Goal: Task Accomplishment & Management: Use online tool/utility

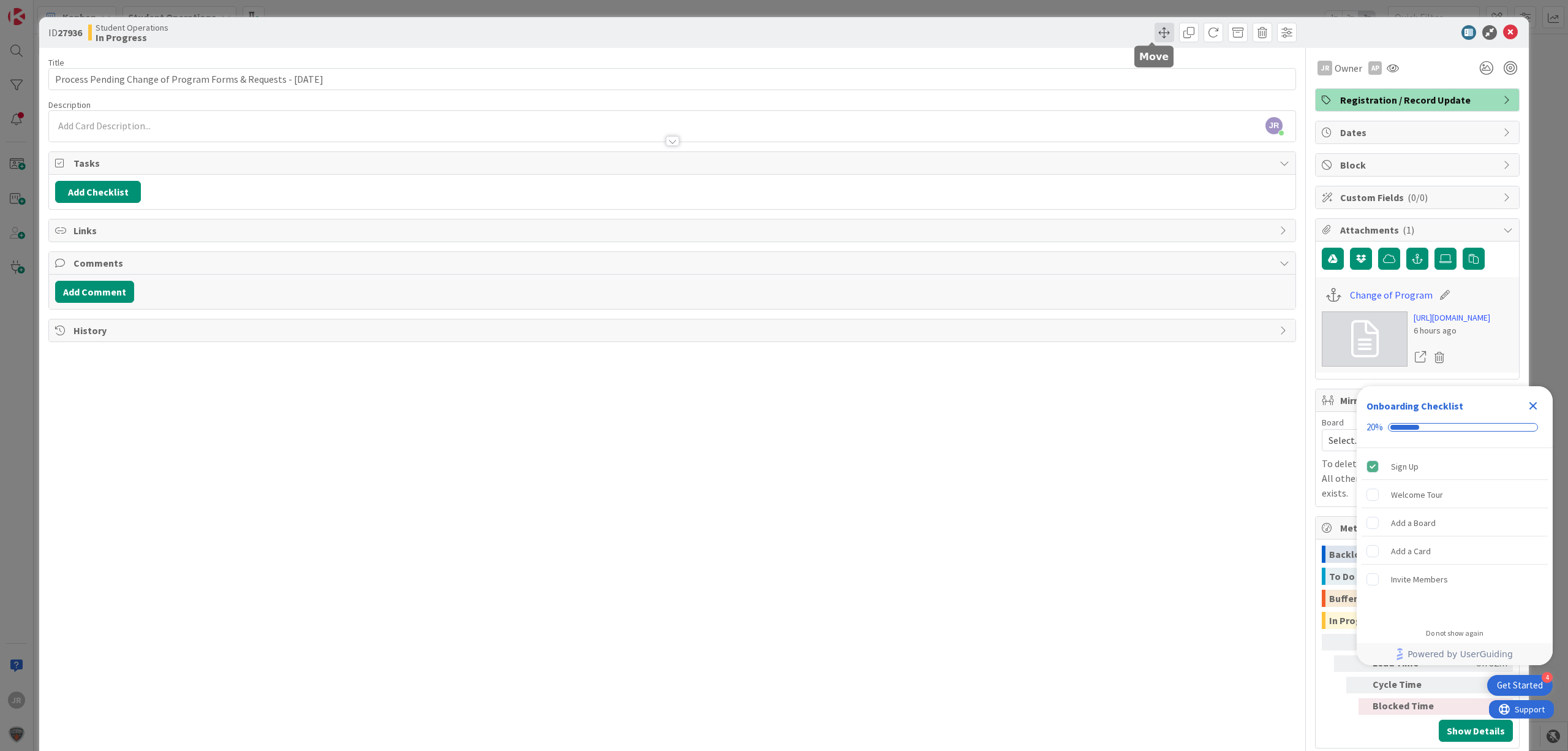
click at [1155, 28] on span at bounding box center [1165, 33] width 20 height 20
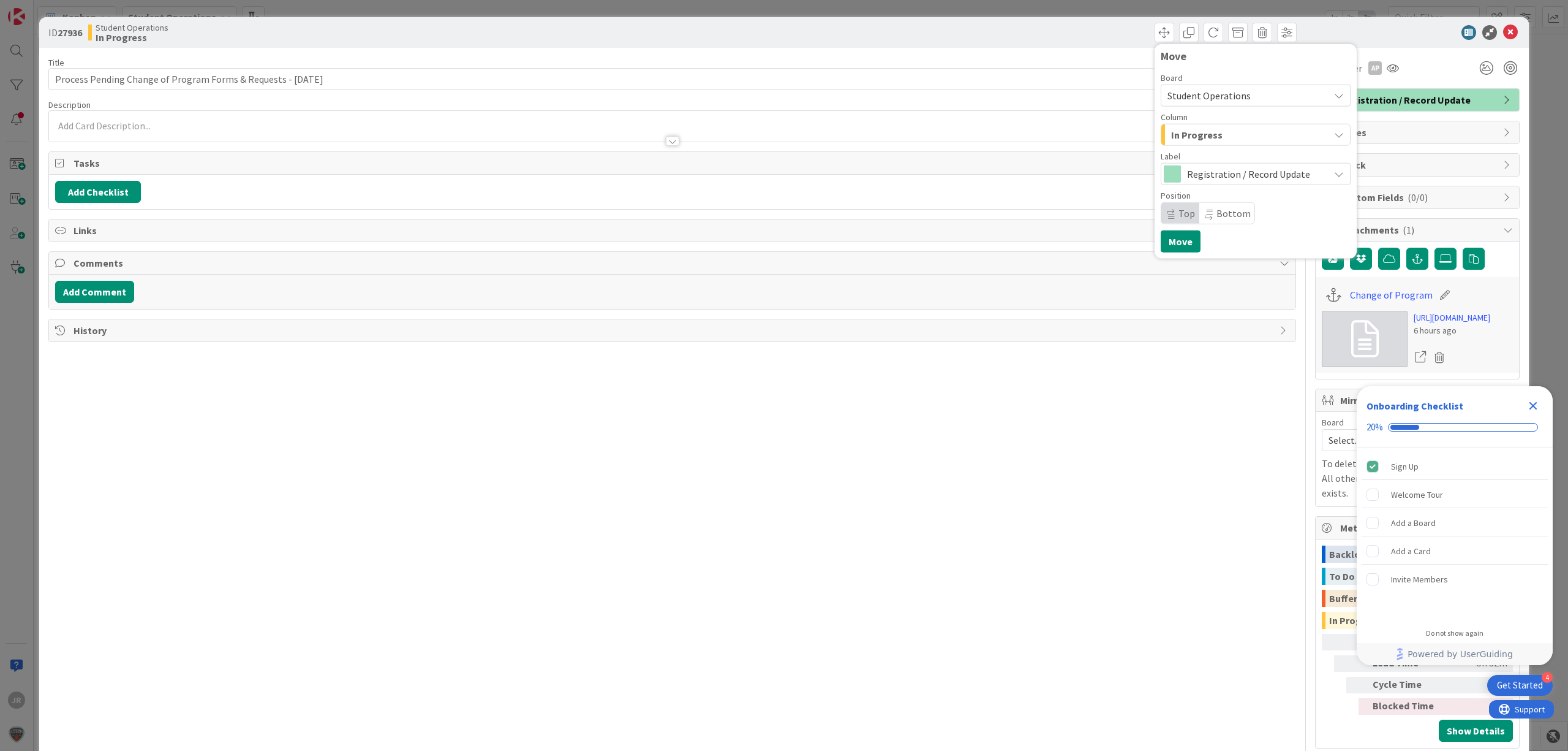
click at [1174, 140] on span "In Progress" at bounding box center [1197, 135] width 52 height 16
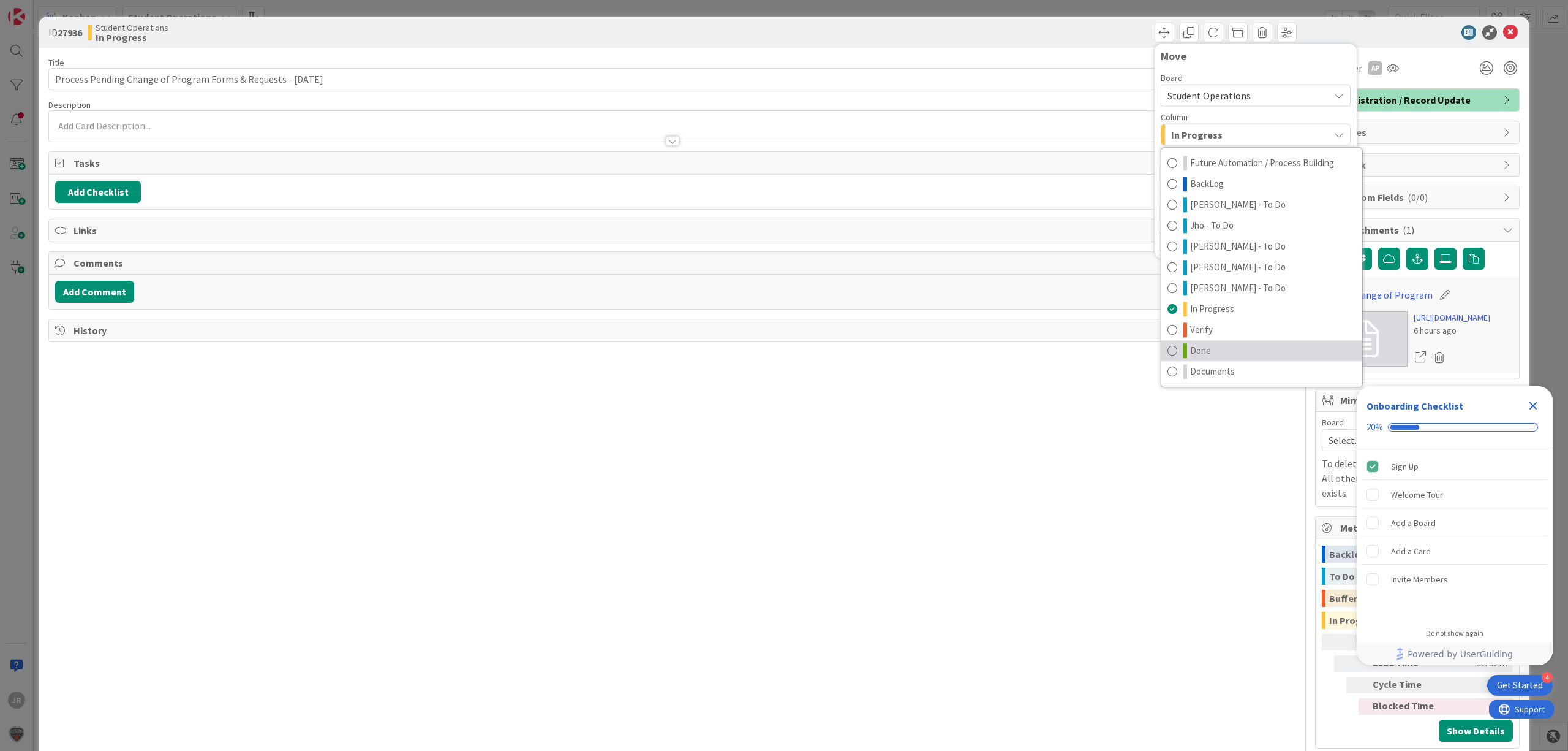
click at [1194, 352] on span "Done" at bounding box center [1200, 350] width 21 height 15
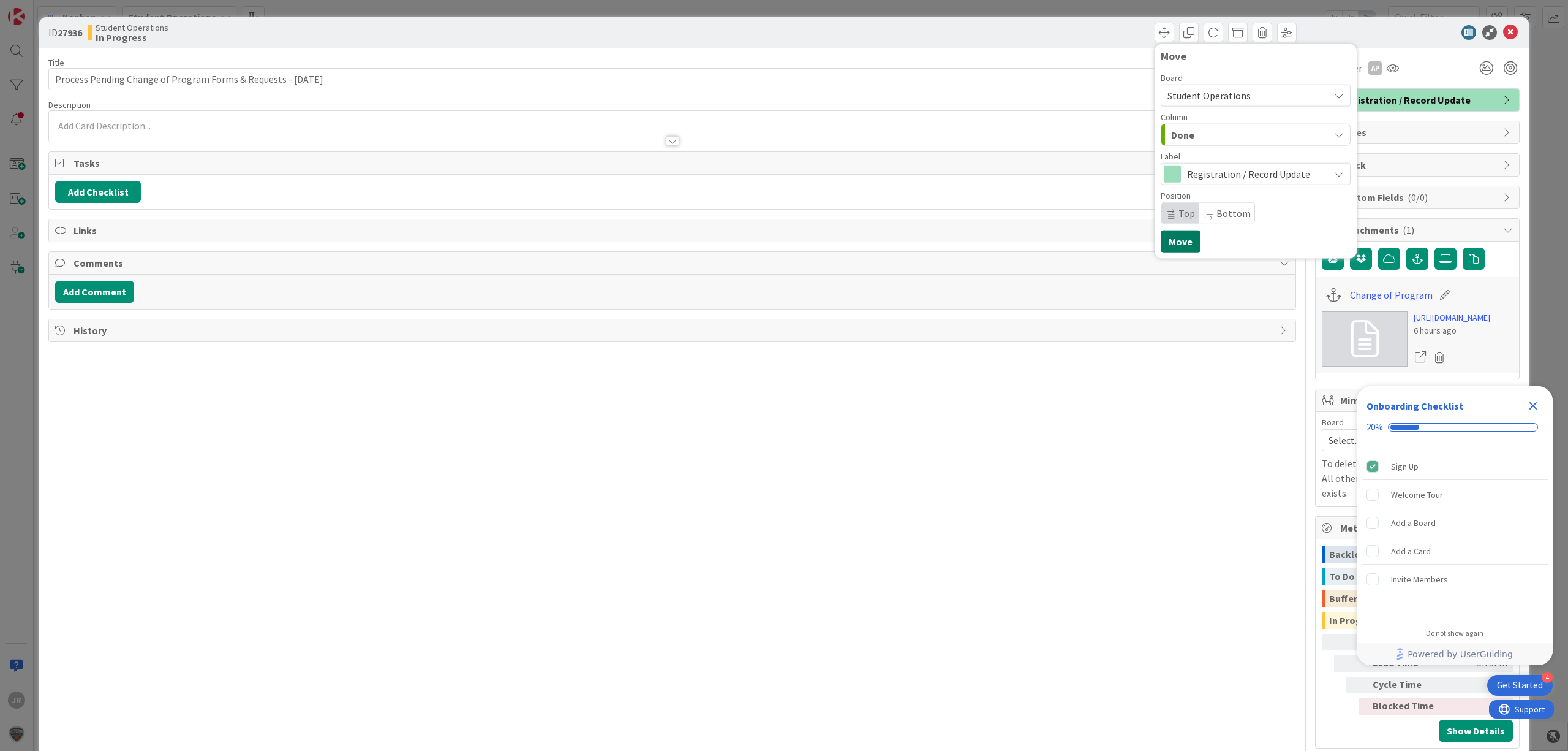
click at [1170, 234] on button "Move" at bounding box center [1181, 241] width 40 height 22
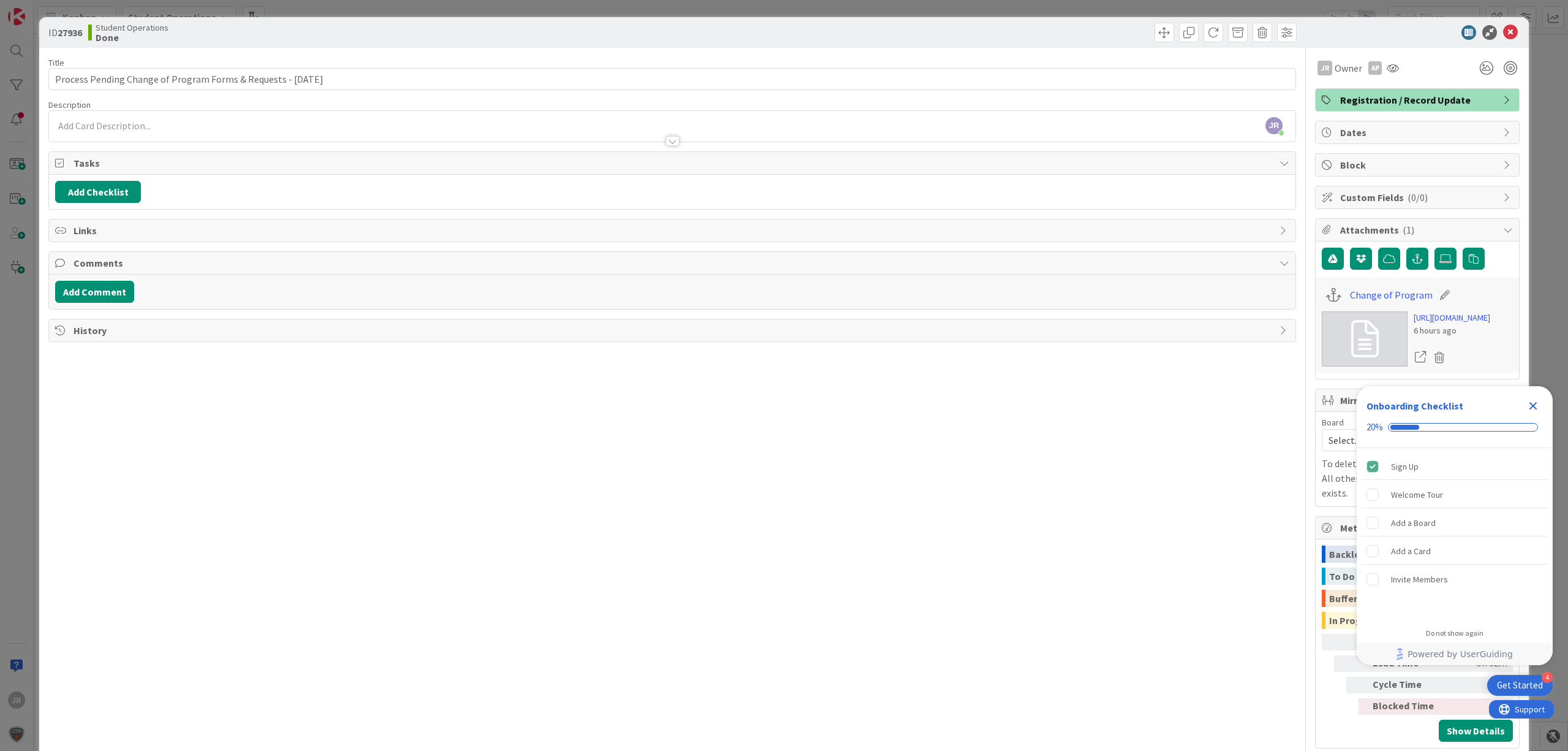
click at [759, 8] on div "ID 27936 Student Operations Done Move Move Title 63 / 128 Process Pending Chang…" at bounding box center [784, 376] width 1568 height 751
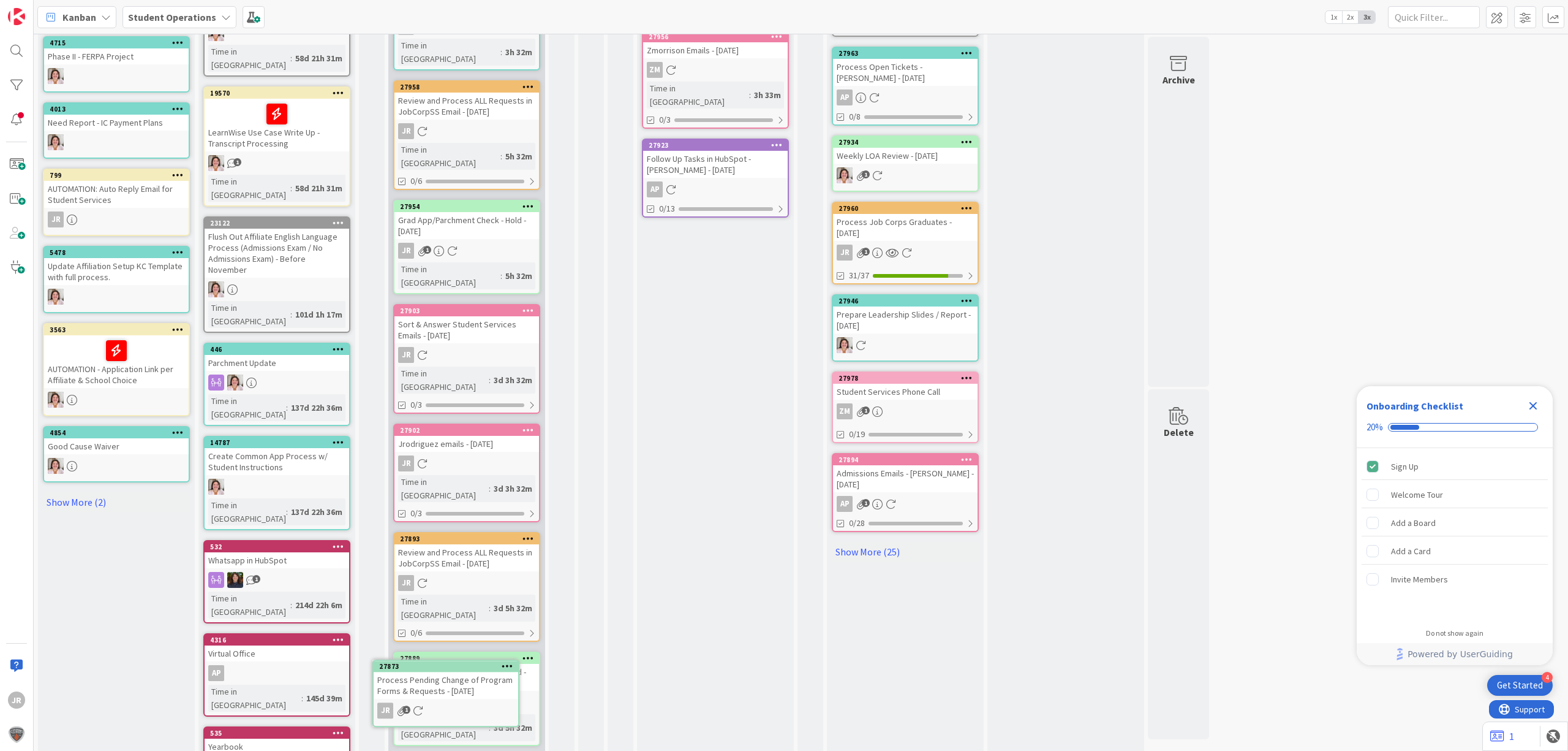
scroll to position [356, 0]
click at [532, 750] on icon at bounding box center [528, 762] width 11 height 9
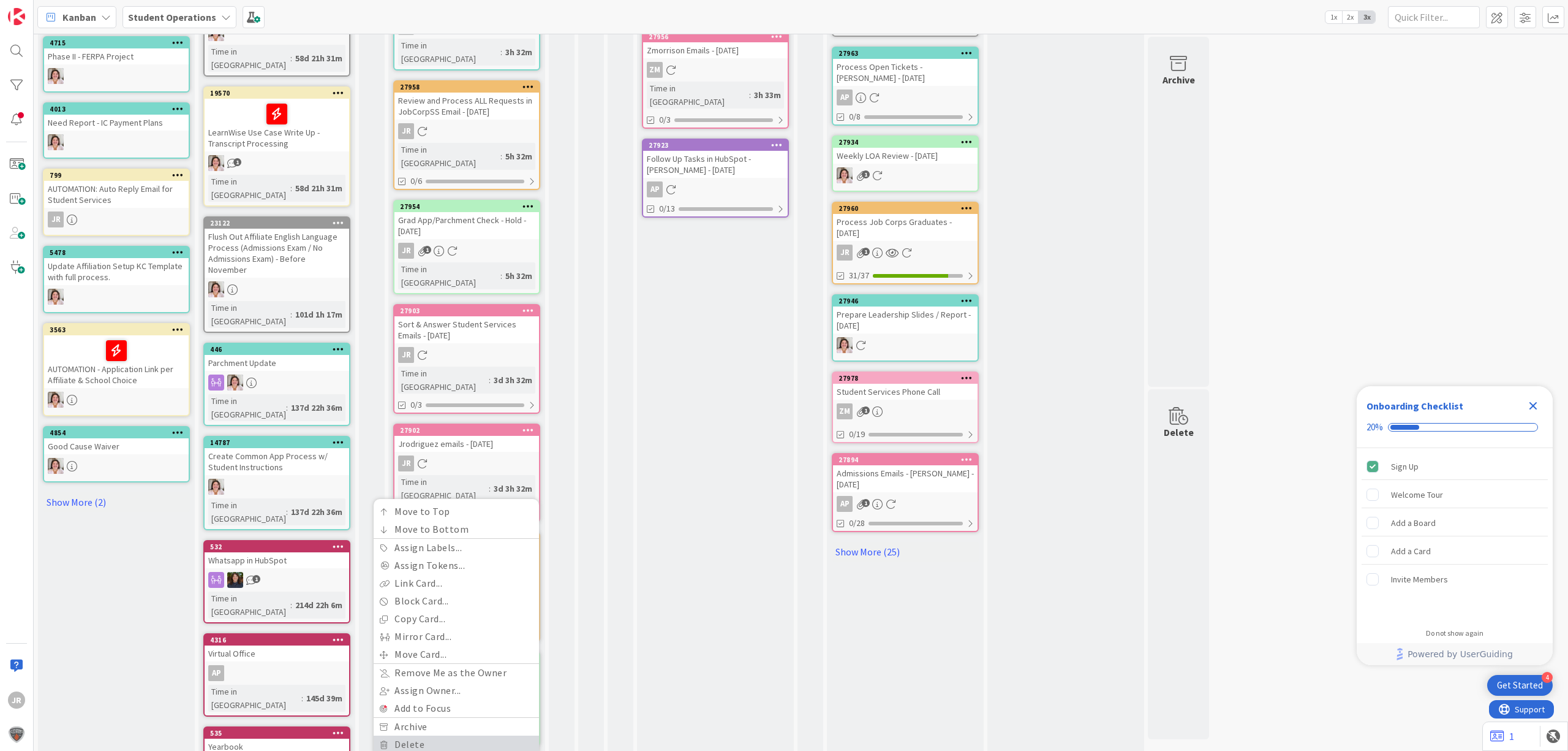
click at [467, 735] on link "Delete" at bounding box center [457, 744] width 166 height 18
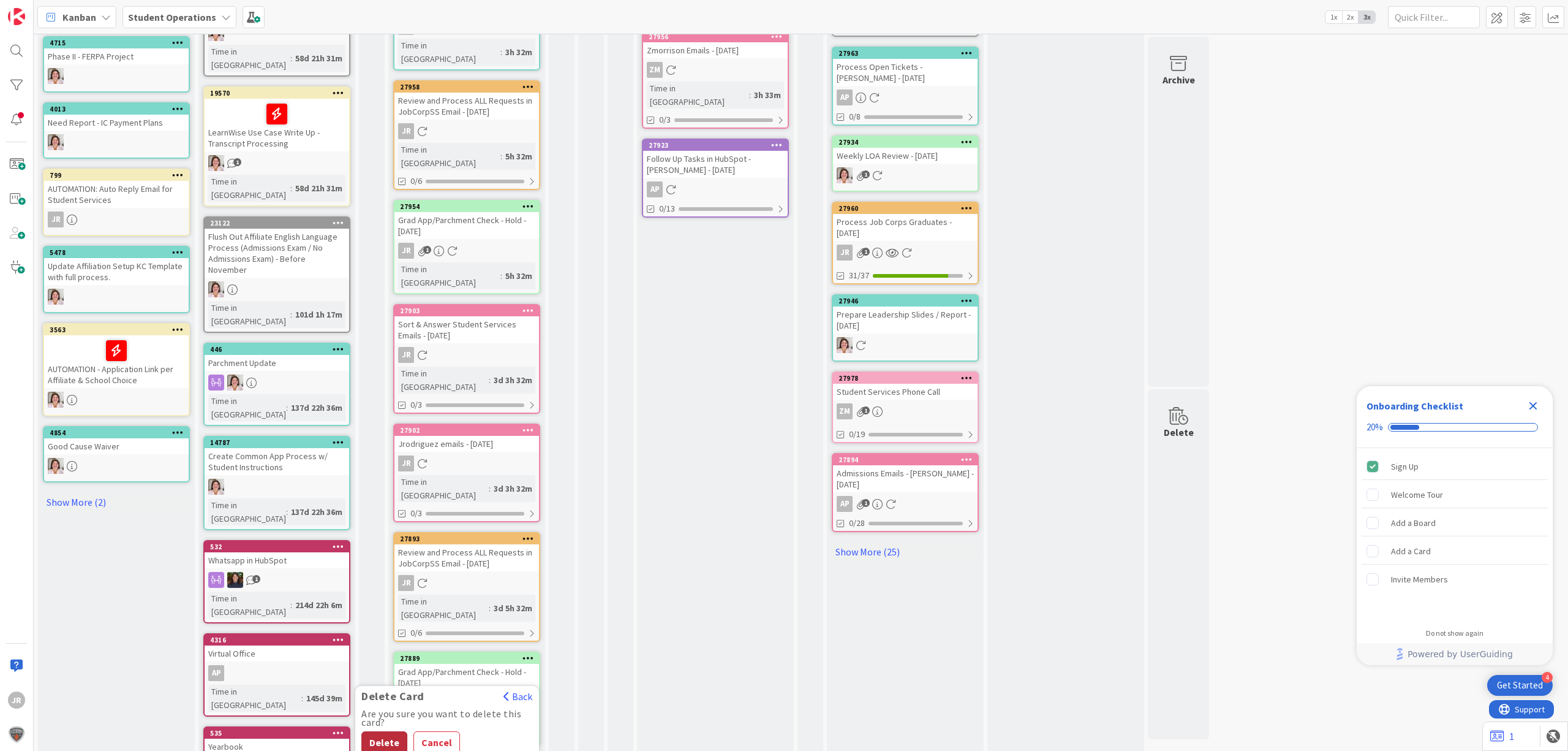
click at [390, 731] on button "Delete" at bounding box center [384, 742] width 46 height 22
click at [525, 653] on icon at bounding box center [528, 657] width 11 height 9
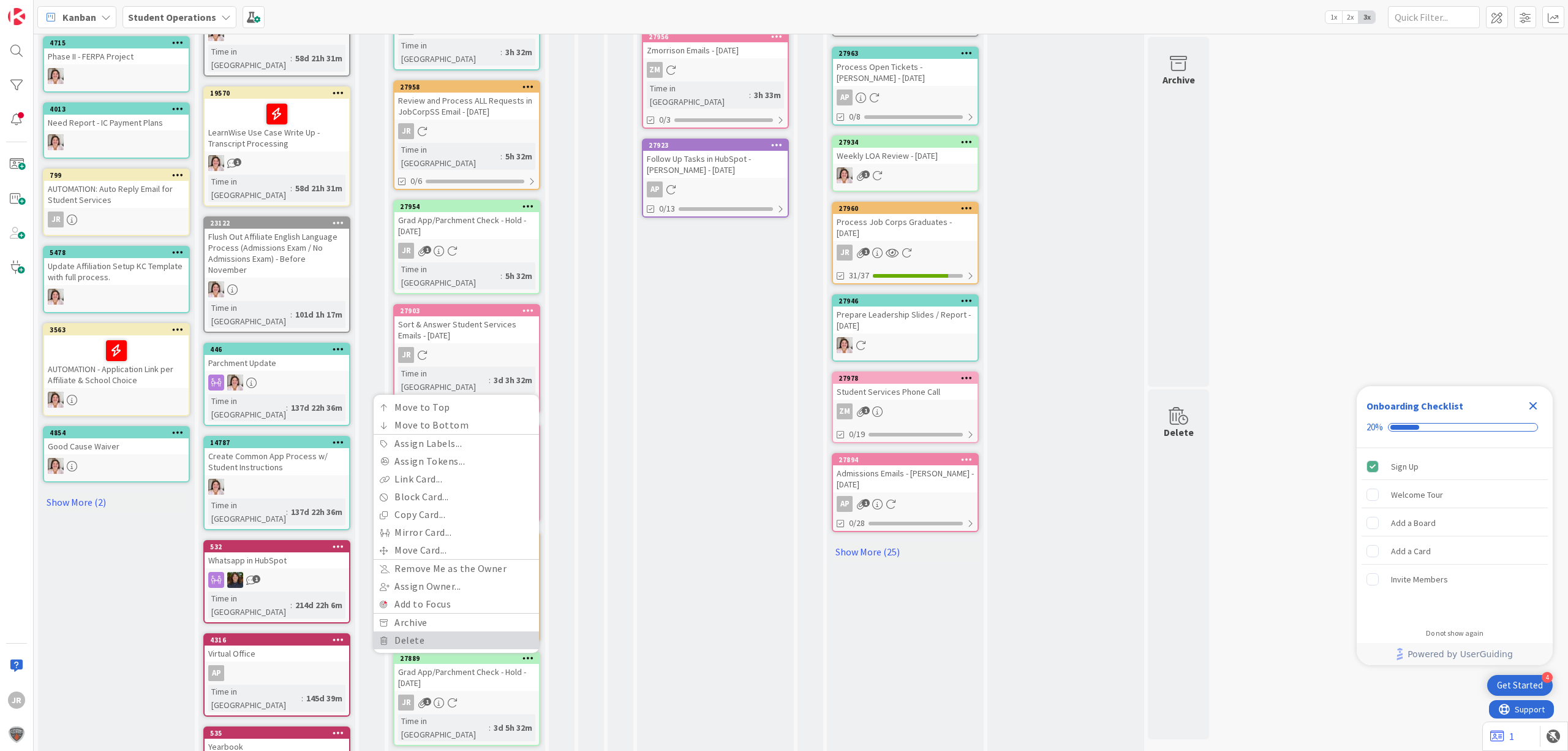
click at [490, 631] on link "Delete" at bounding box center [457, 640] width 166 height 18
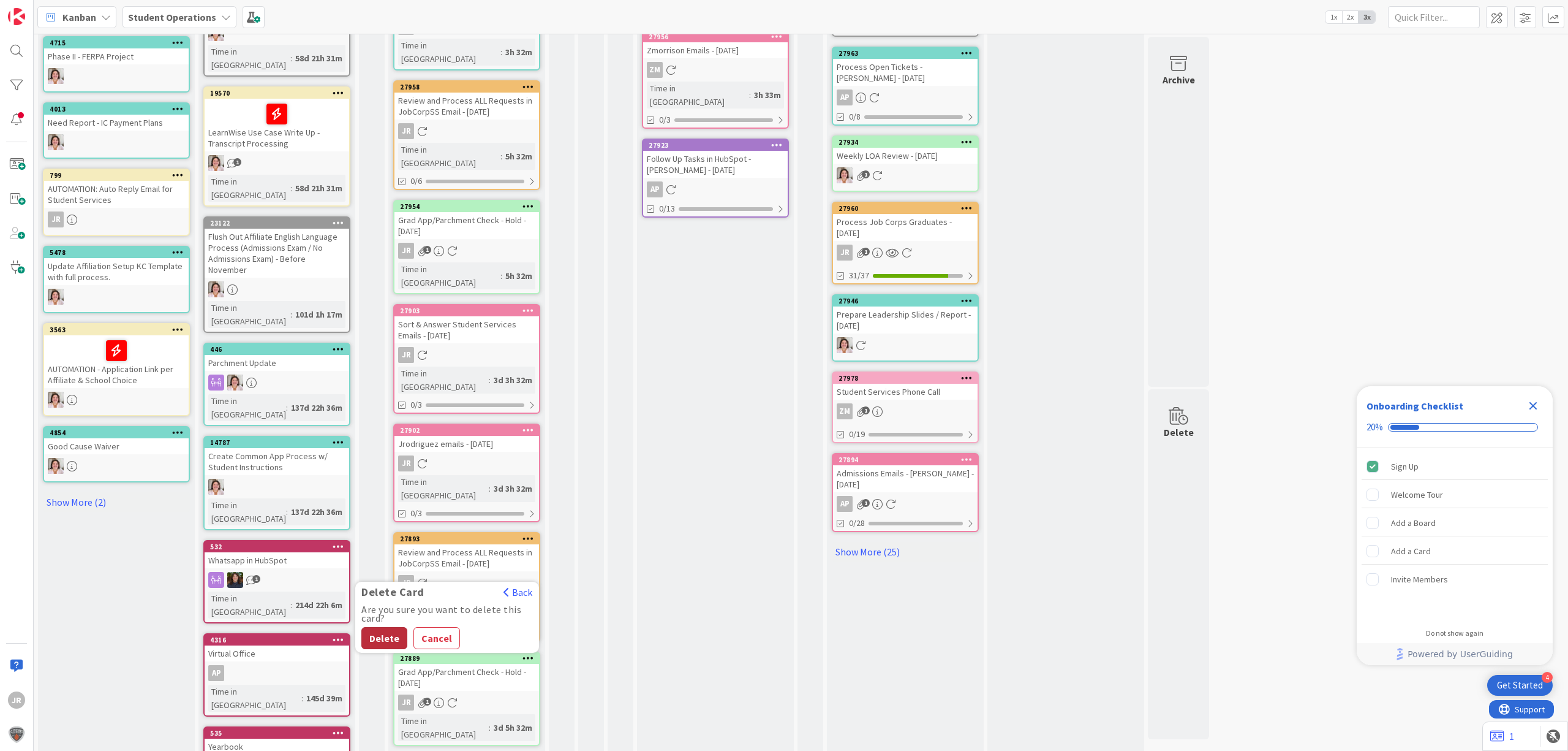
click at [388, 627] on button "Delete" at bounding box center [384, 638] width 46 height 22
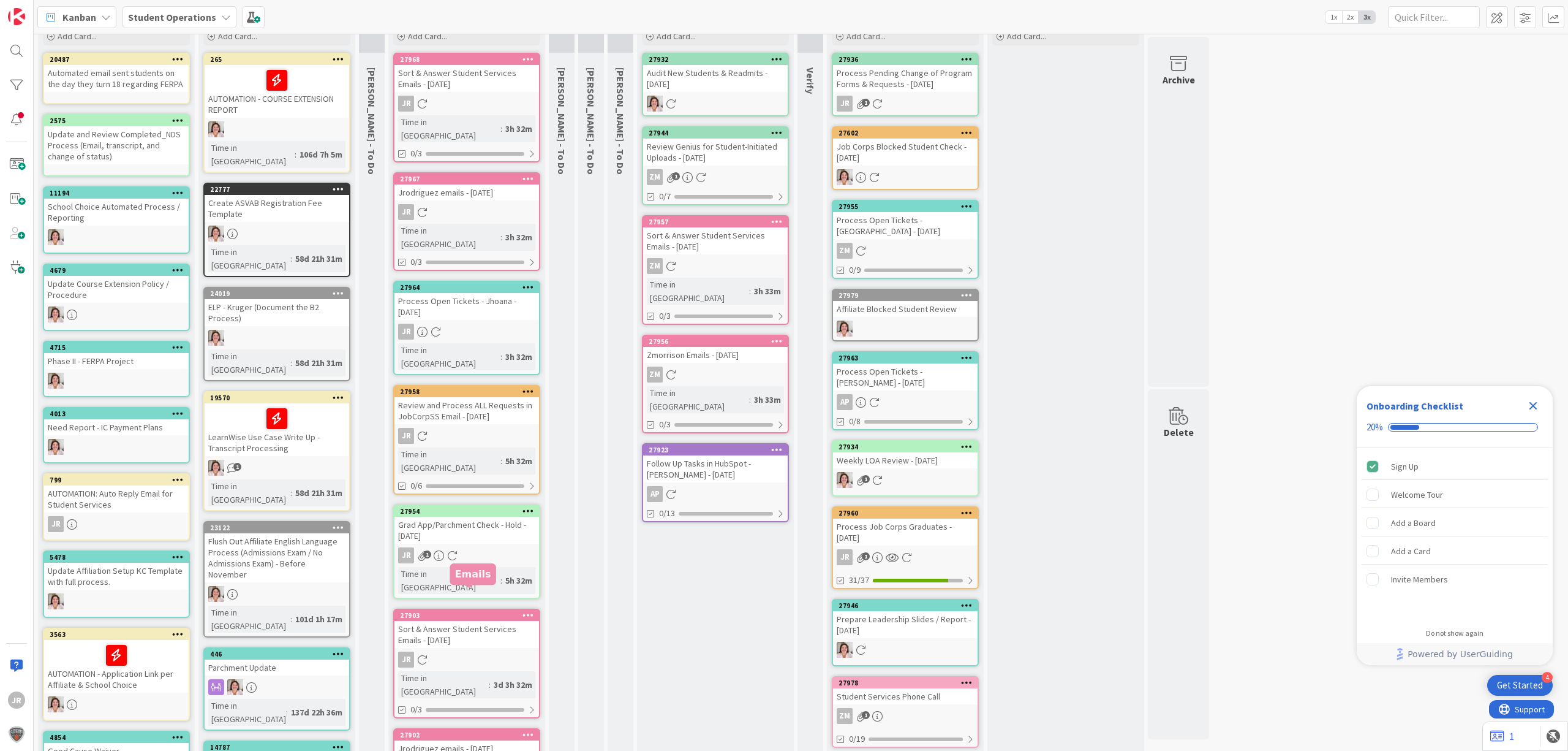
scroll to position [0, 0]
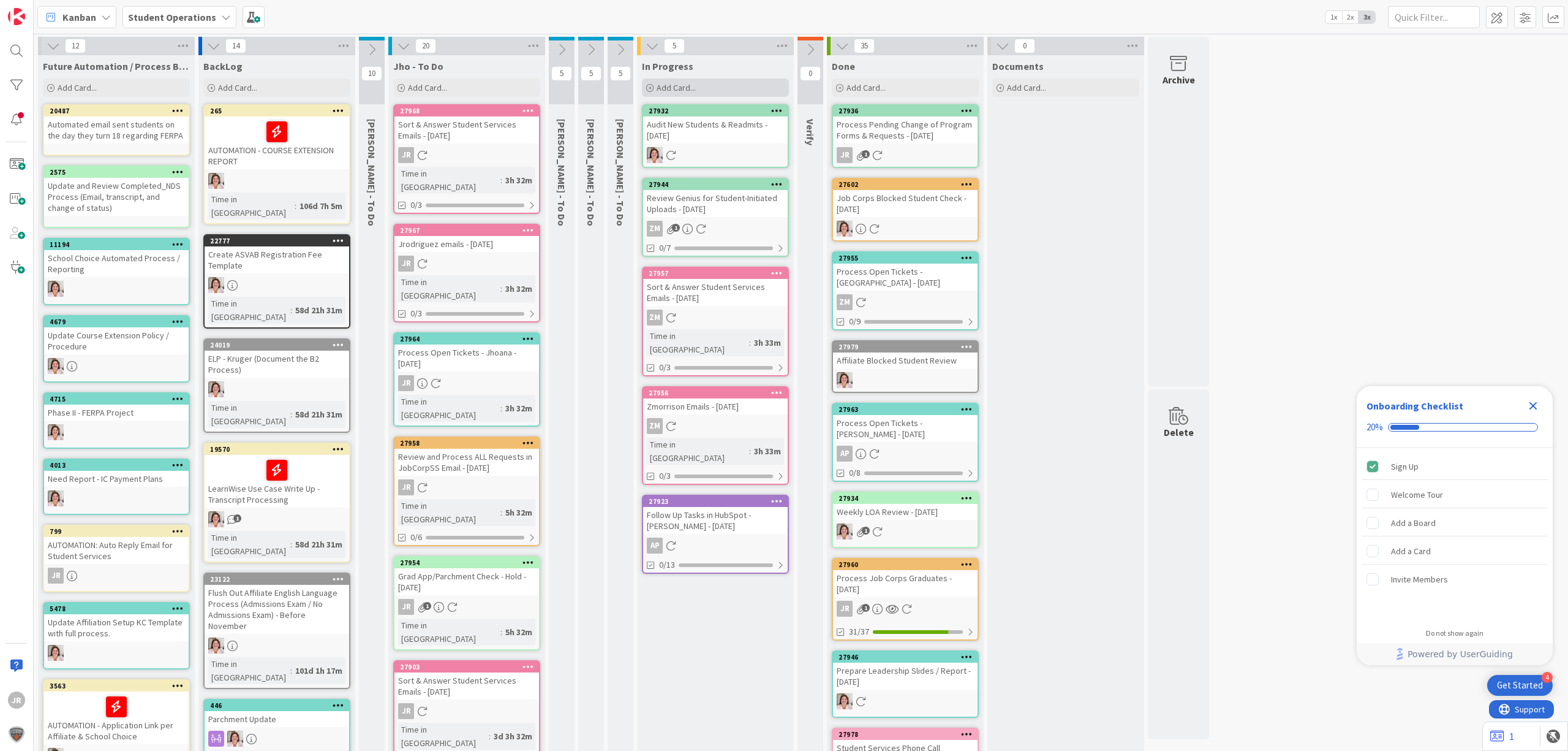
click at [712, 84] on div "Add Card..." at bounding box center [716, 88] width 147 height 18
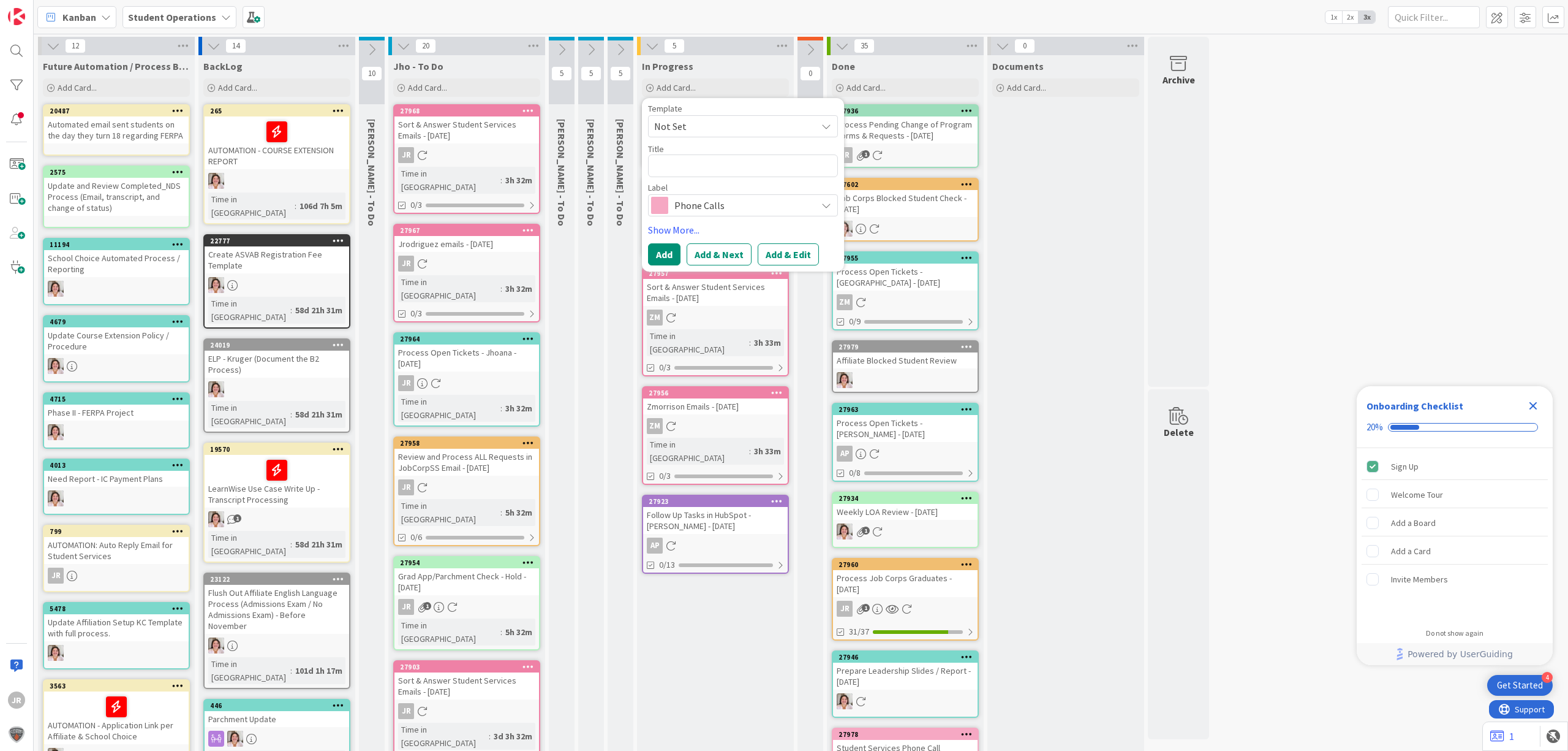
click at [720, 114] on div "Template Not Set" at bounding box center [743, 120] width 190 height 33
click at [722, 131] on span "Not Set" at bounding box center [731, 126] width 153 height 16
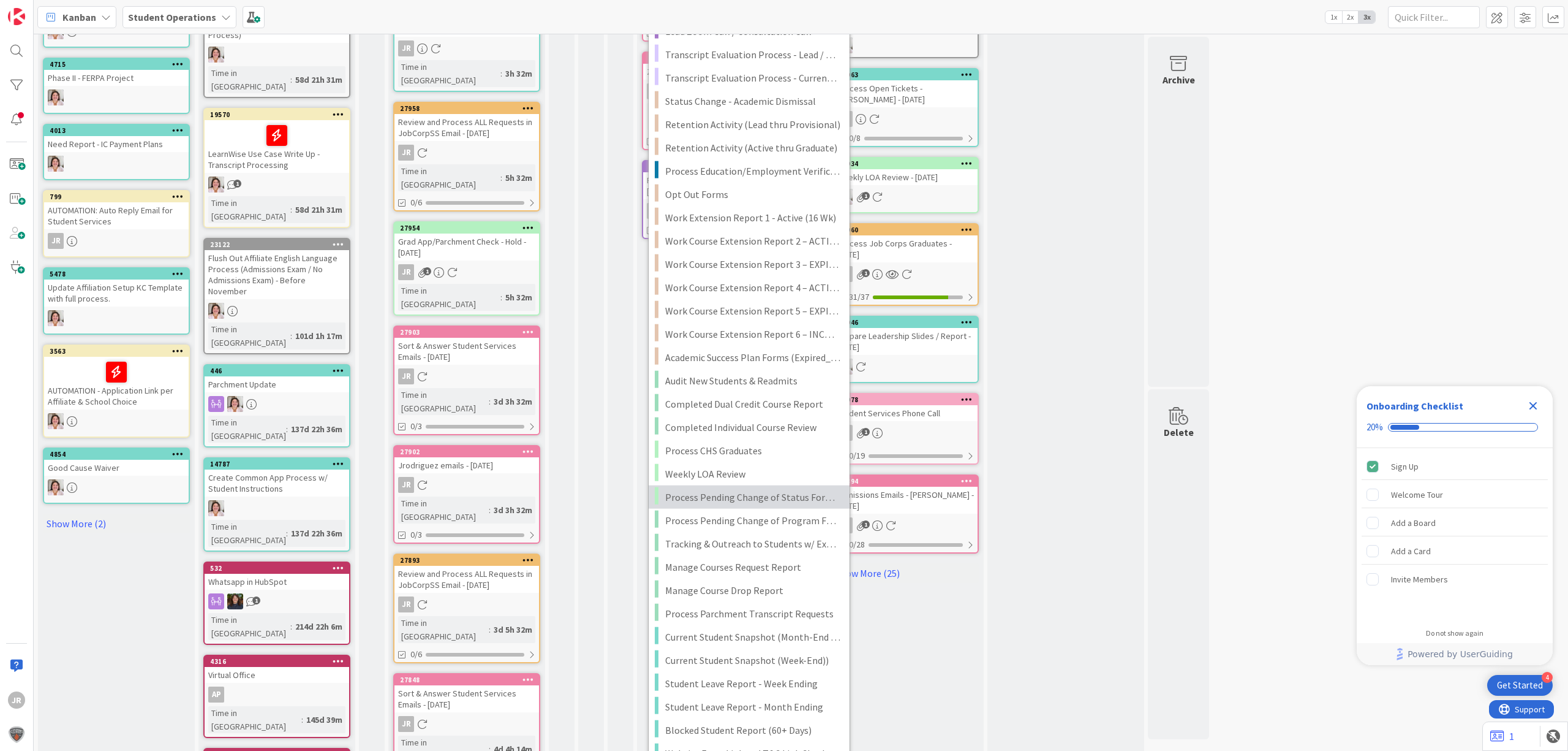
scroll to position [490, 0]
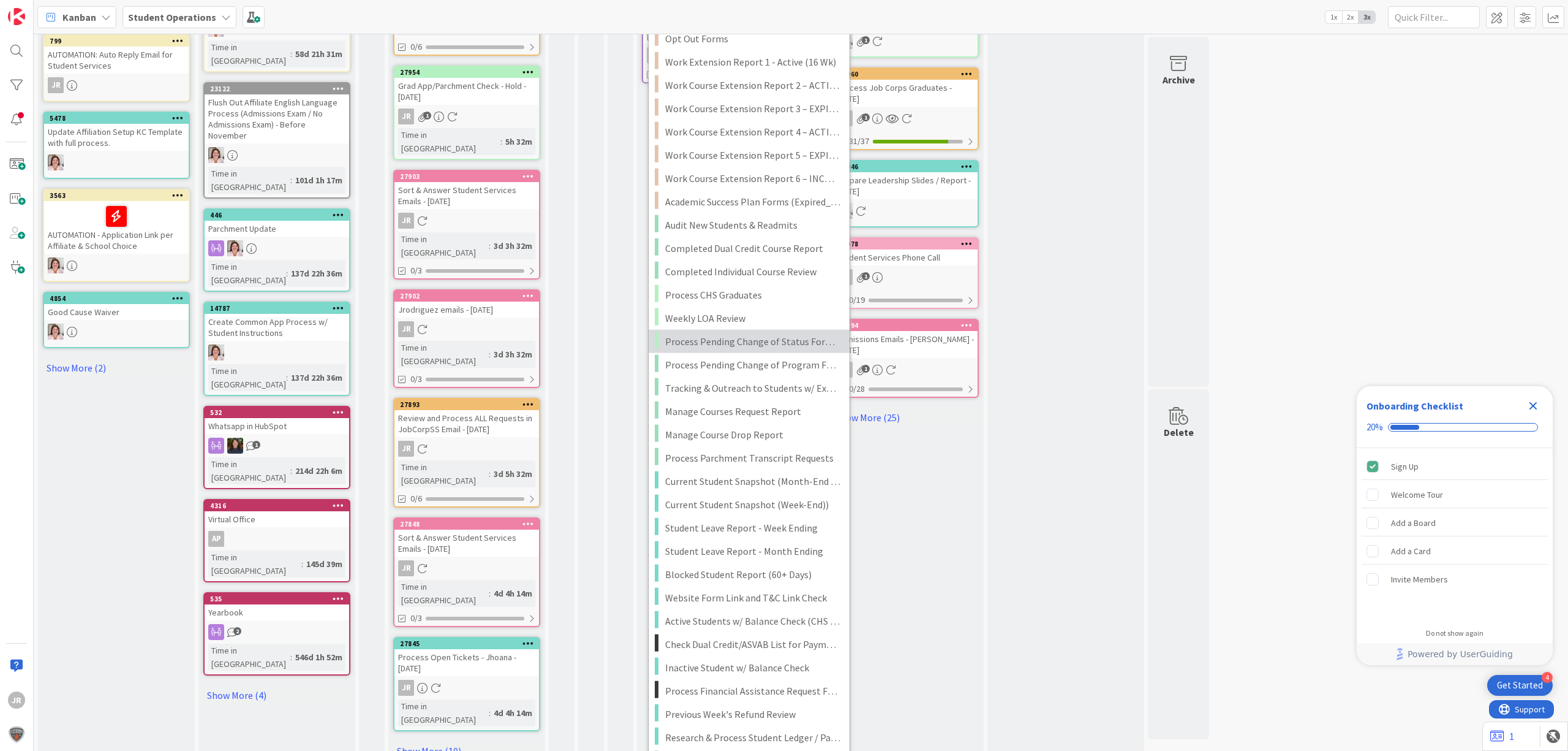
click at [809, 344] on span "Process Pending Change of Status Forms & Requests" at bounding box center [752, 341] width 175 height 16
type textarea "x"
type textarea "Process Pending Change of Status Forms & Requests"
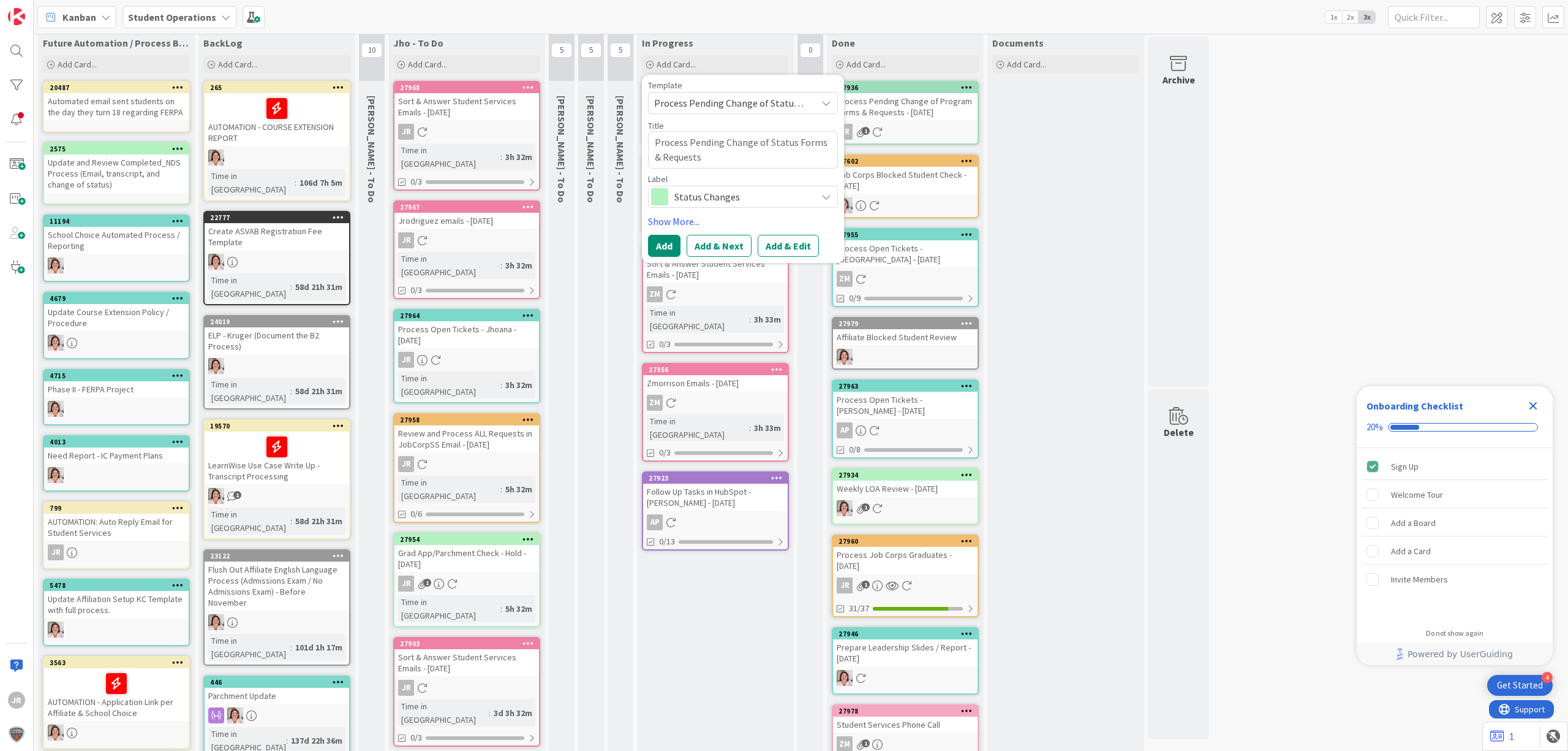
scroll to position [0, 0]
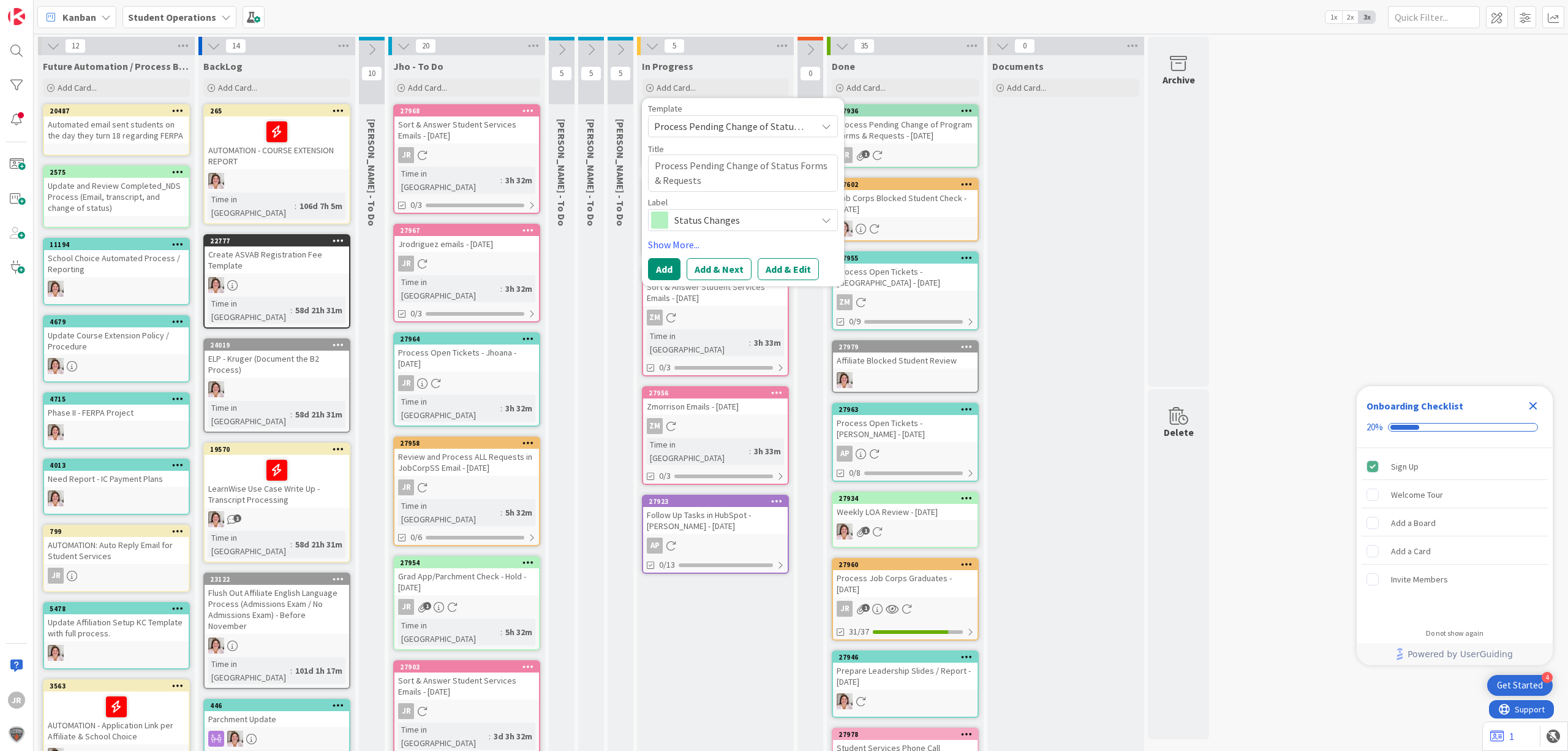
click at [787, 123] on span "Process Pending Change of Status Forms & Requests" at bounding box center [731, 126] width 153 height 16
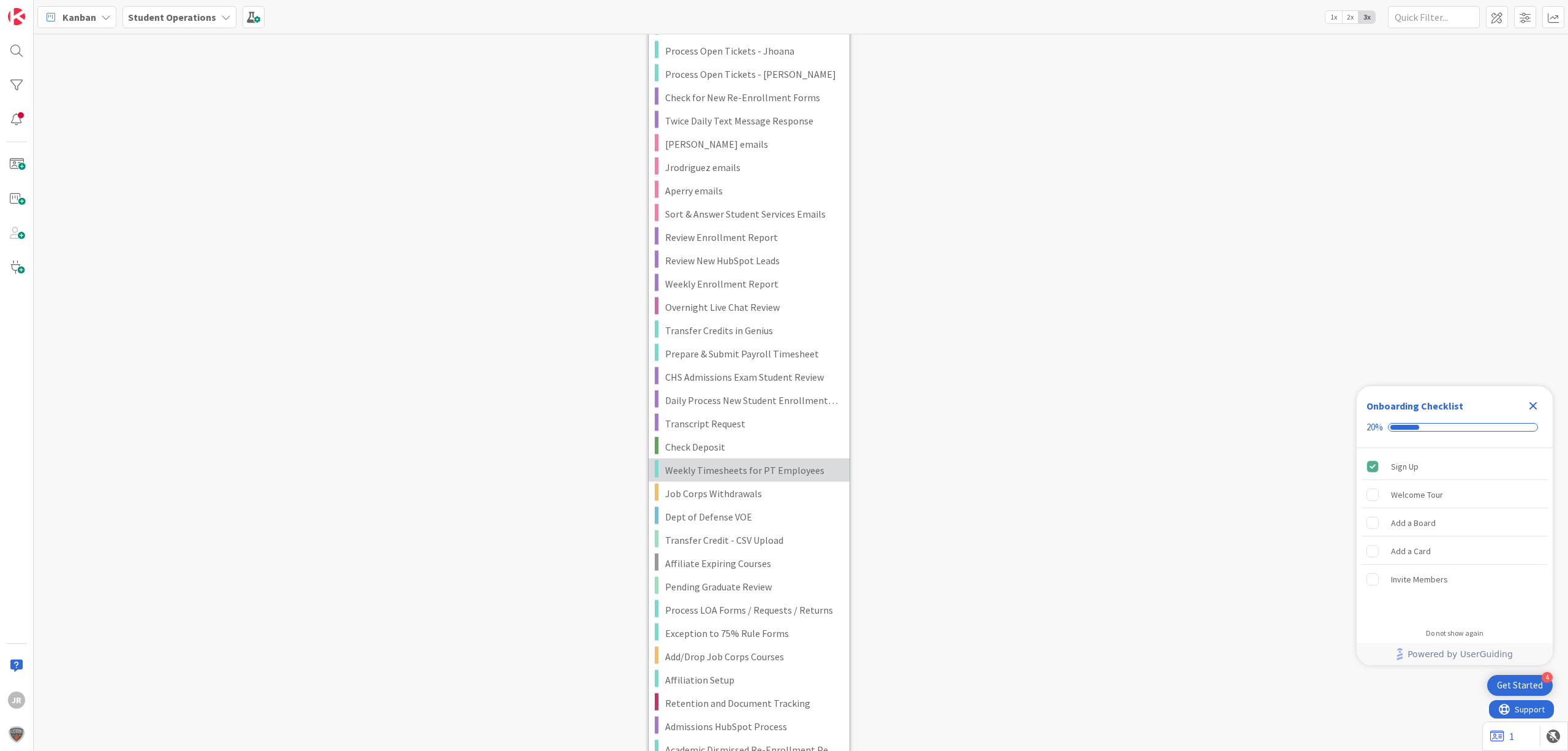
scroll to position [1471, 0]
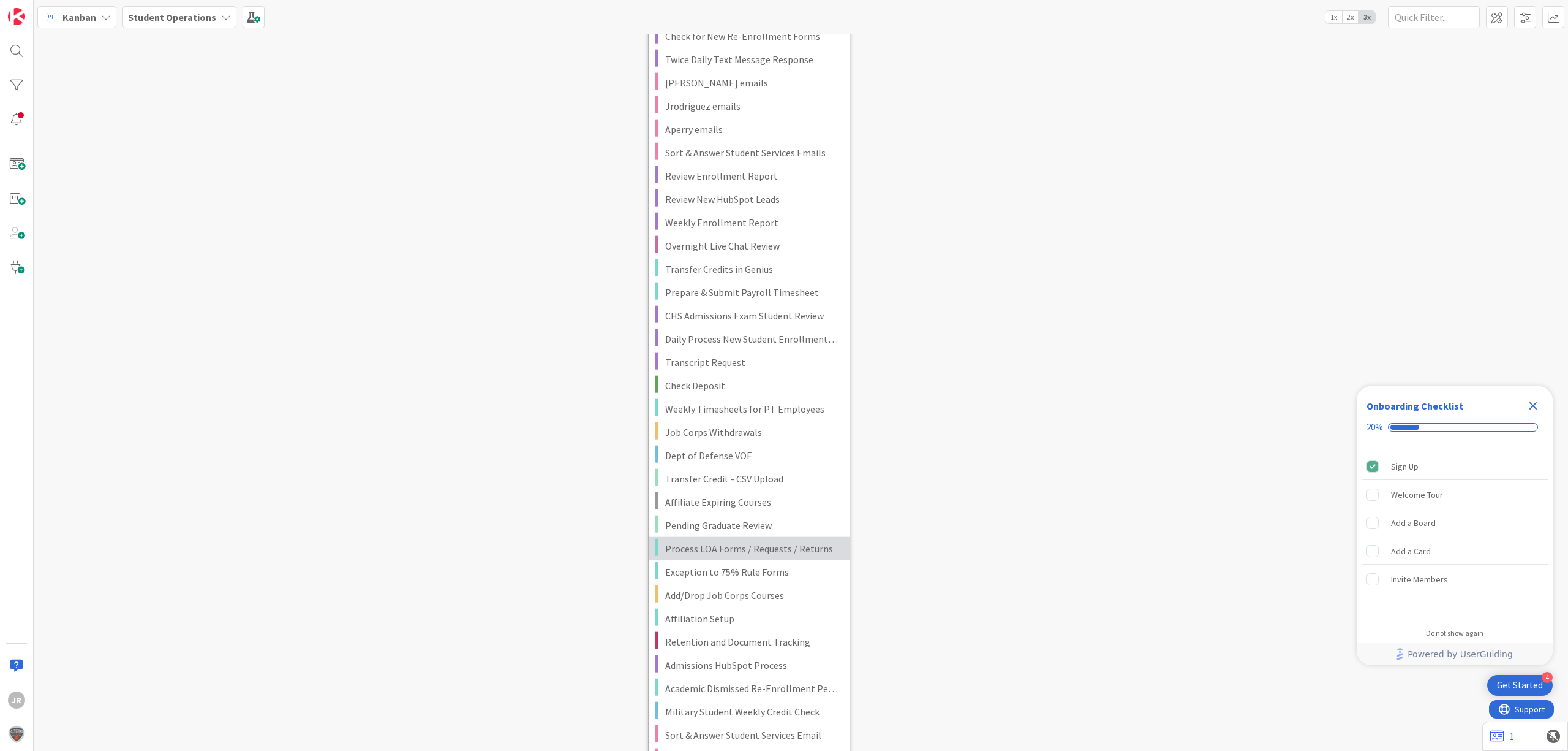
click at [785, 549] on span "Process LOA Forms / Requests / Returns" at bounding box center [752, 548] width 175 height 16
type textarea "x"
type textarea "Process LOA Forms / Requests / Returns"
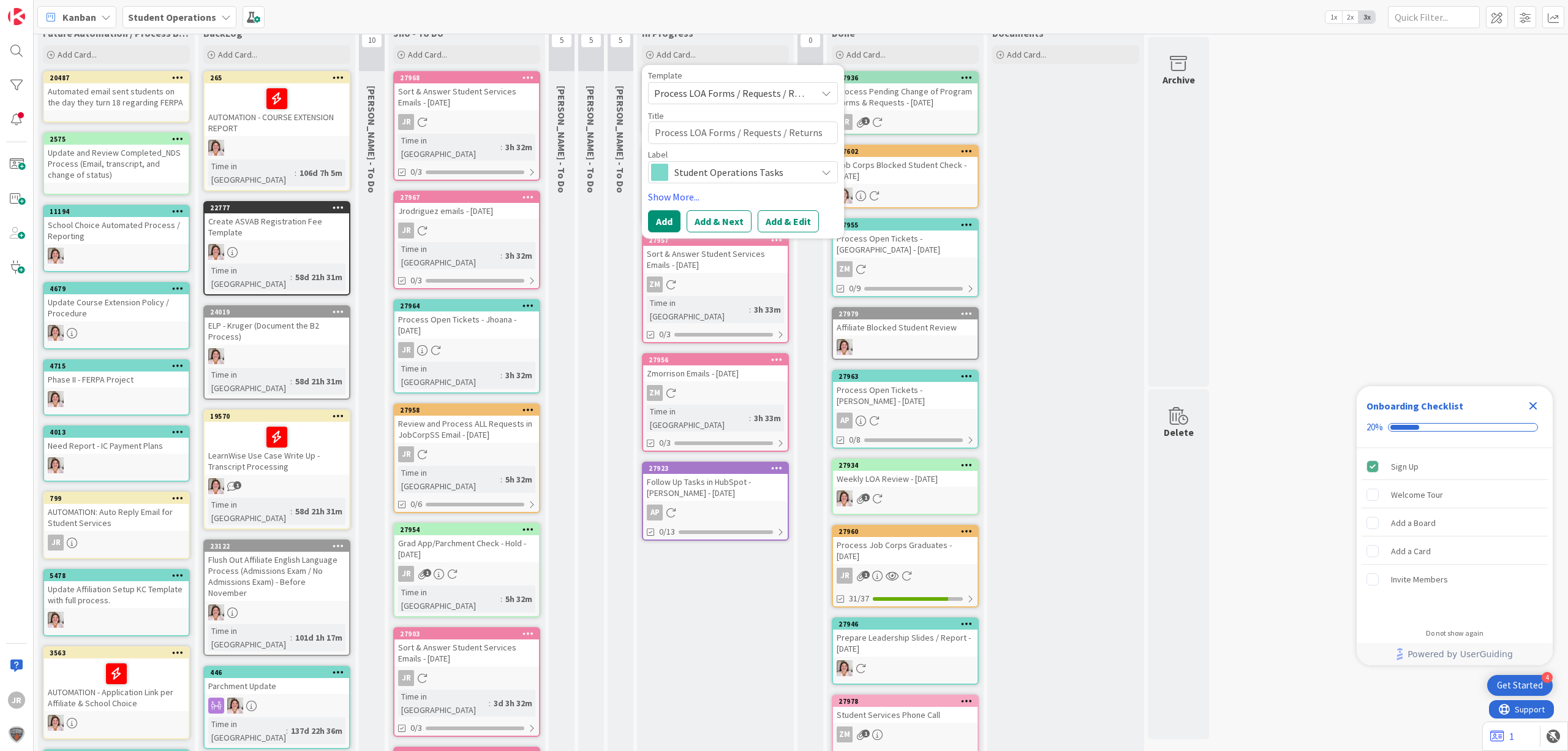
scroll to position [0, 0]
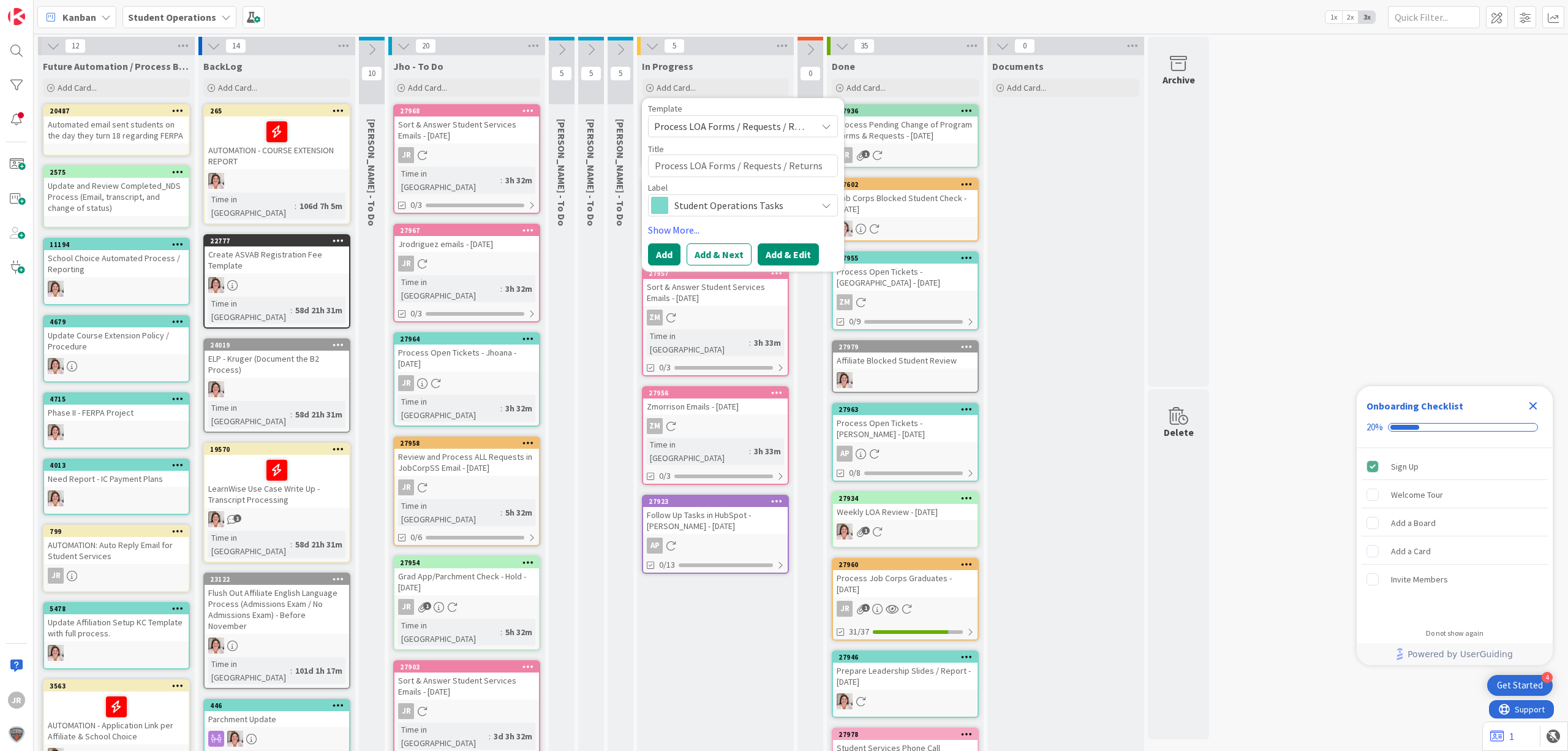
click at [790, 245] on button "Add & Edit" at bounding box center [788, 254] width 62 height 22
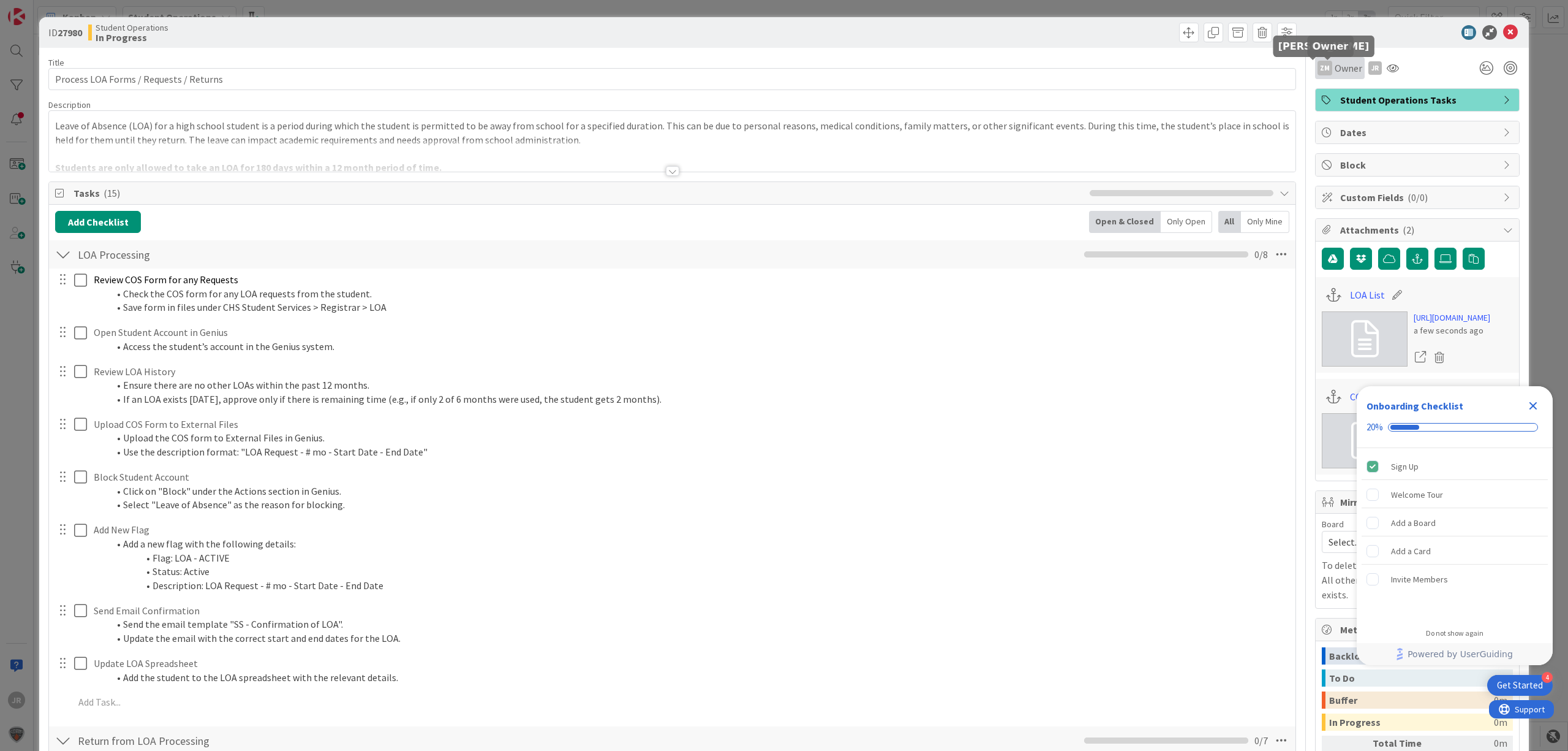
click at [1319, 64] on div "ZM" at bounding box center [1325, 68] width 15 height 15
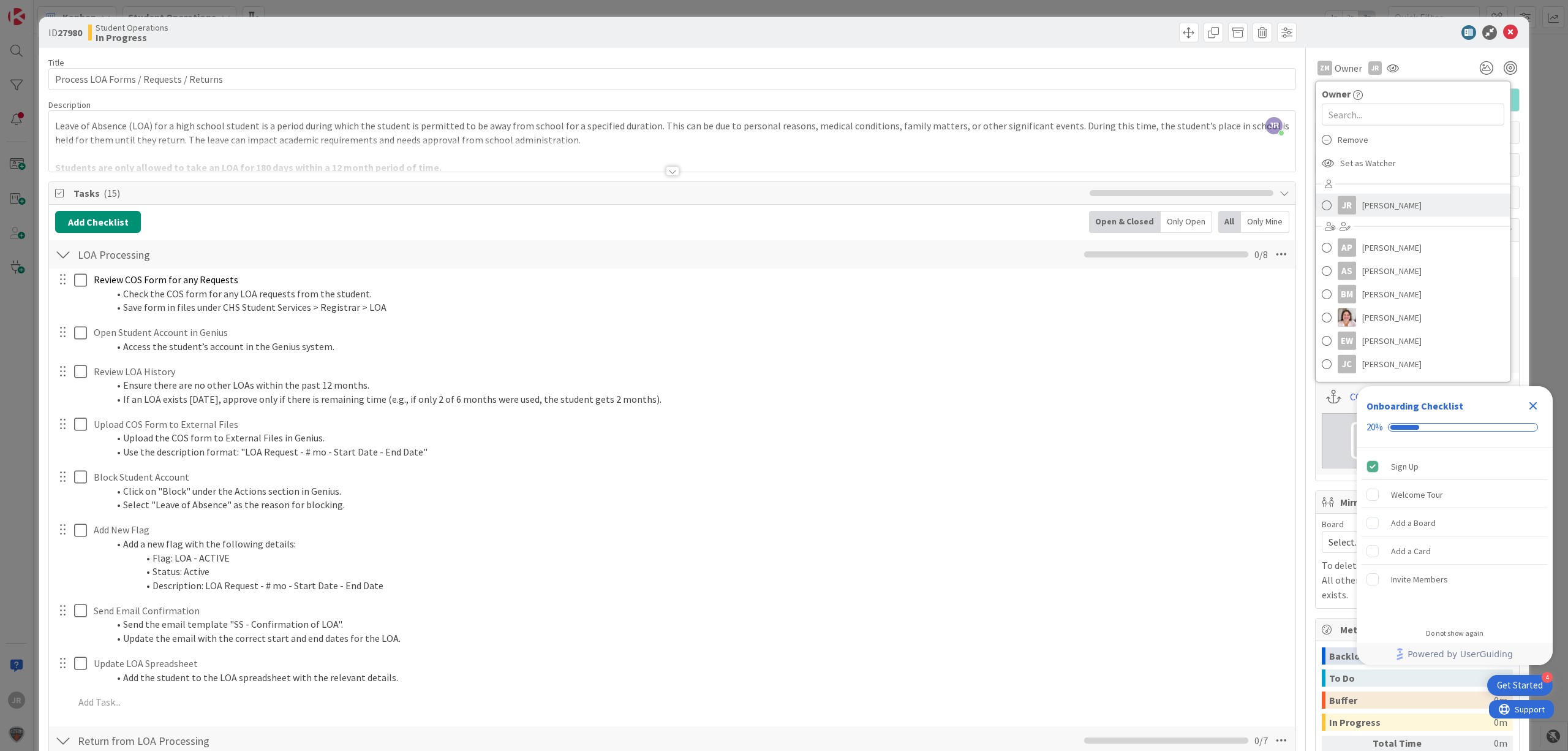
click at [1343, 204] on div "JR" at bounding box center [1347, 205] width 18 height 18
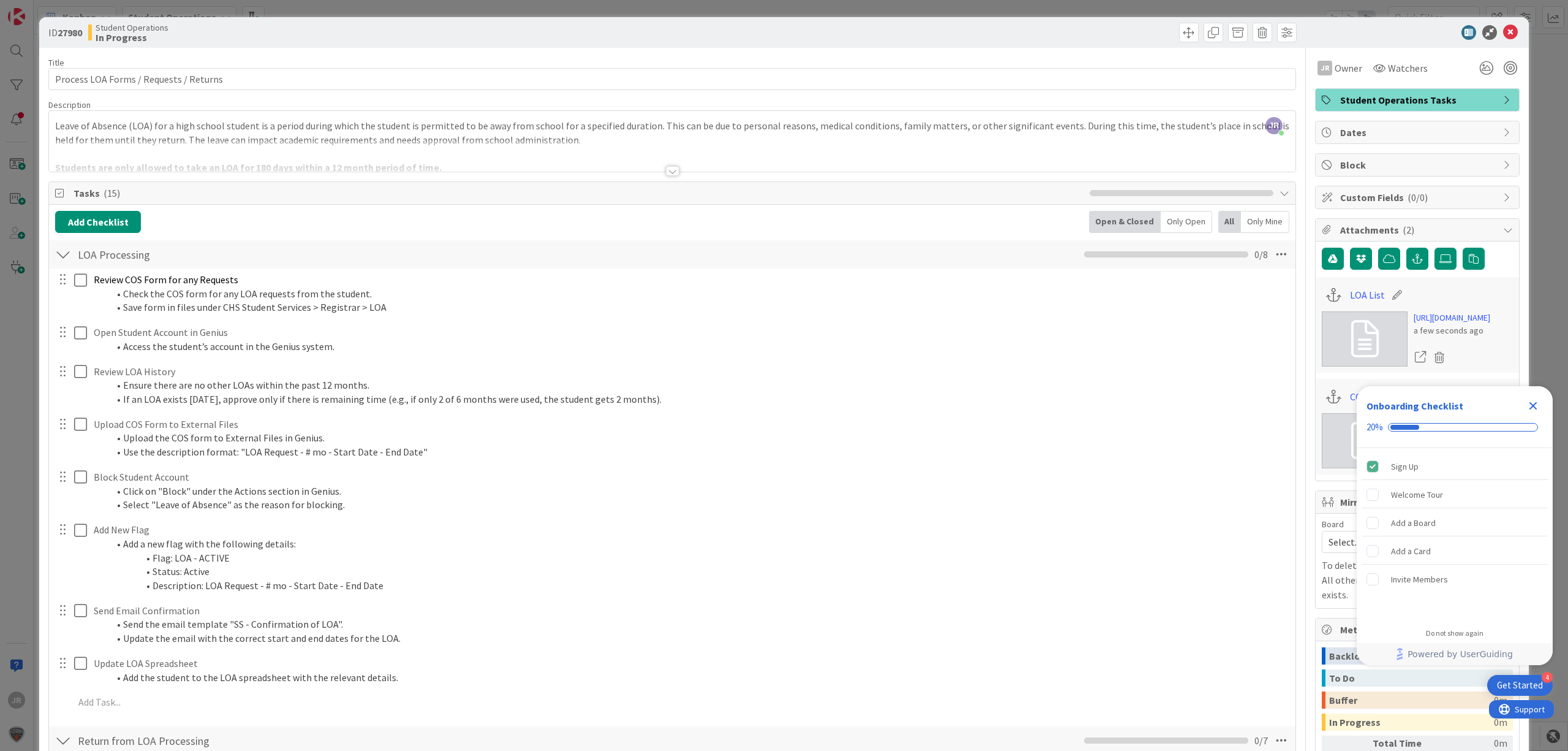
click at [1537, 408] on icon "Close Checklist" at bounding box center [1533, 405] width 8 height 8
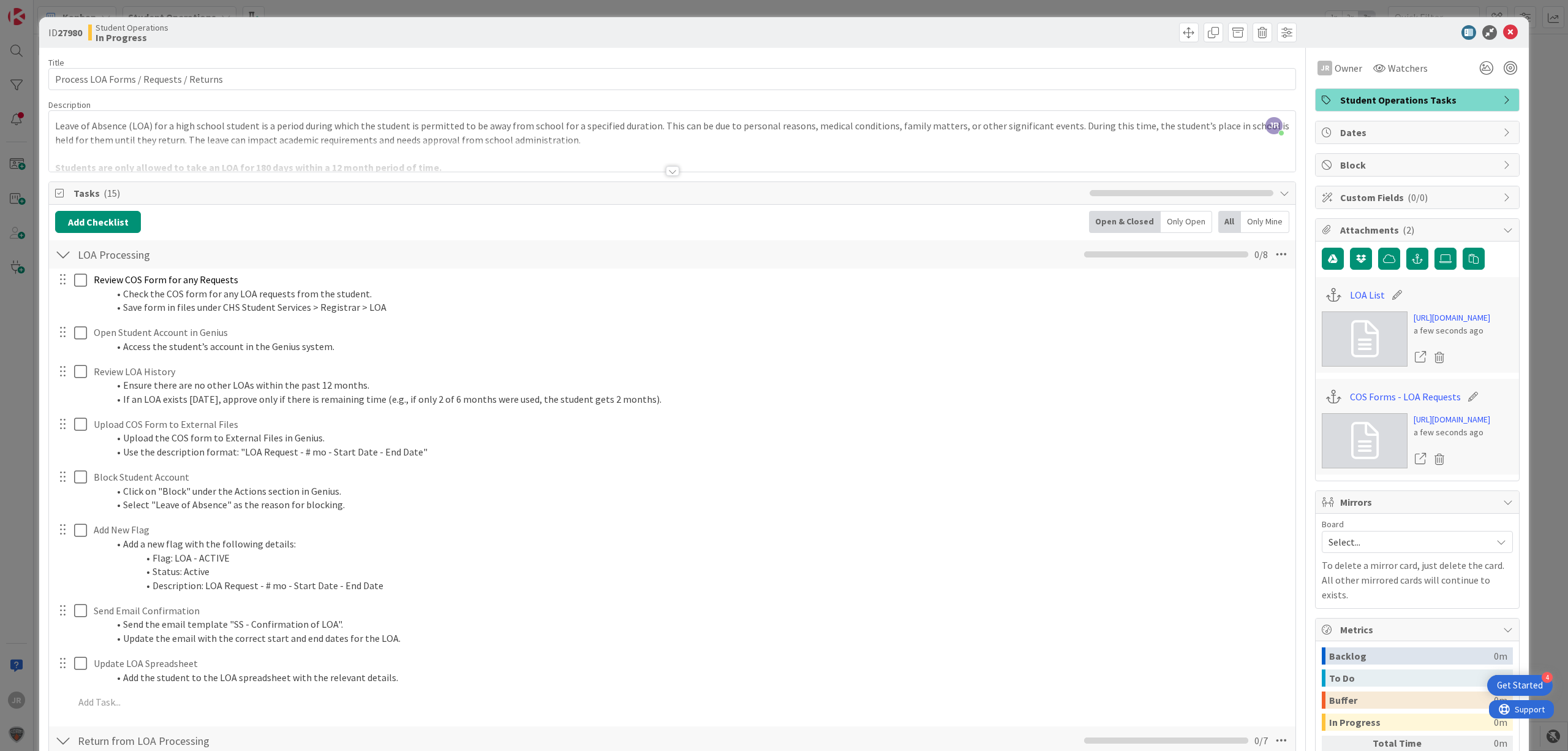
click at [1476, 366] on div at bounding box center [1452, 357] width 76 height 18
click at [1455, 337] on div "a few seconds ago" at bounding box center [1452, 331] width 76 height 13
click at [1417, 324] on link "[URL][DOMAIN_NAME]" at bounding box center [1452, 317] width 76 height 13
click at [1180, 34] on span at bounding box center [1189, 33] width 20 height 20
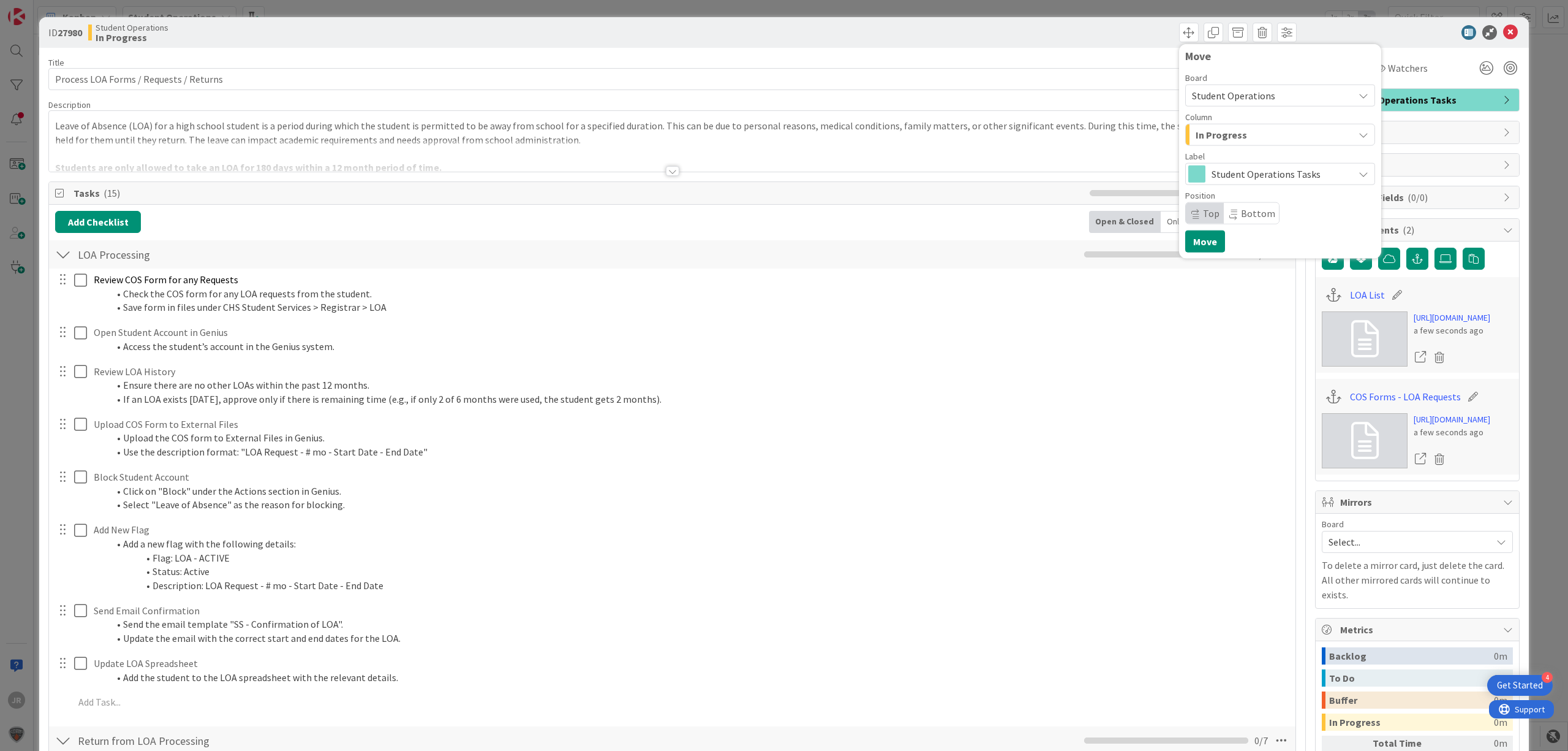
click at [1219, 136] on span "In Progress" at bounding box center [1222, 135] width 52 height 16
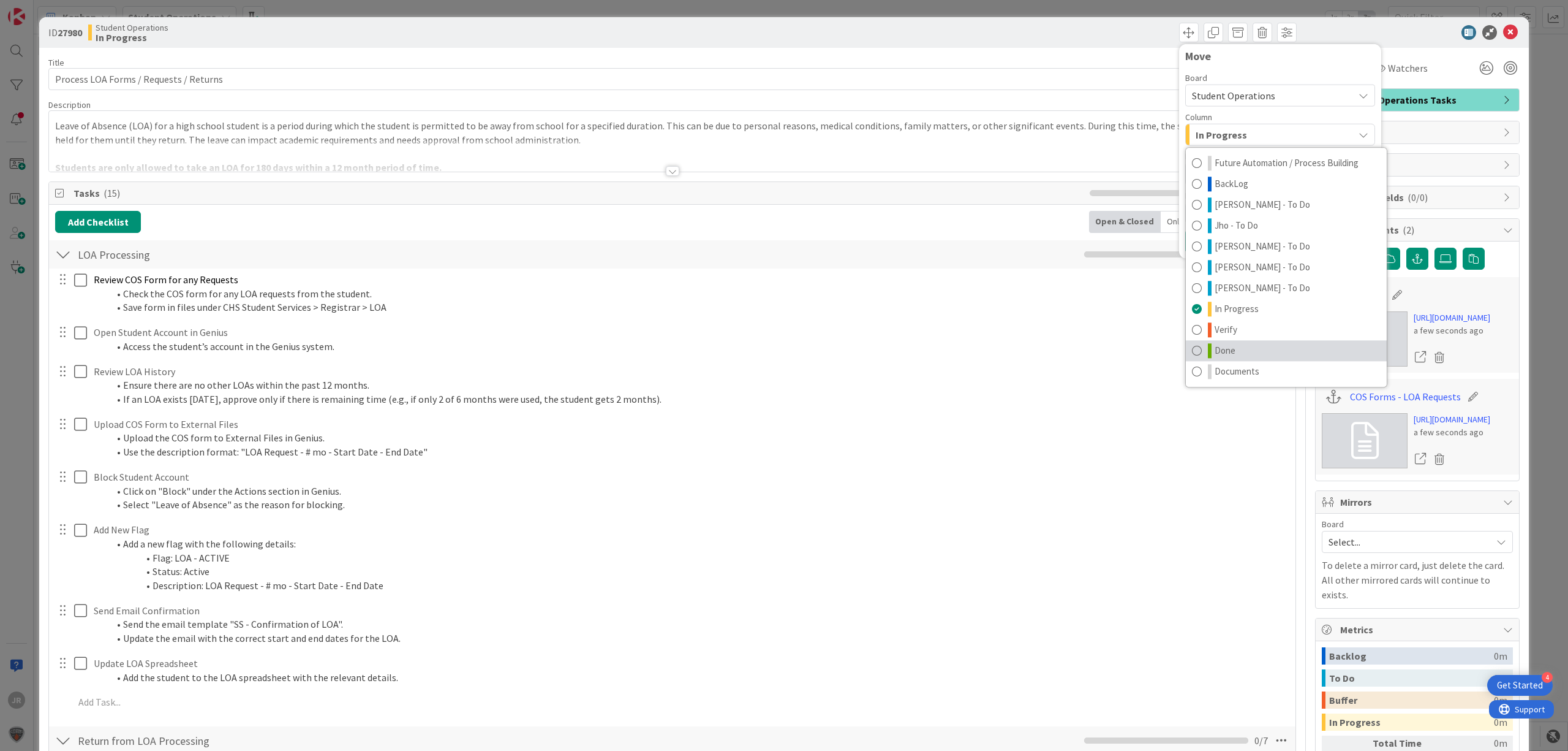
click at [1246, 346] on link "Done" at bounding box center [1287, 350] width 201 height 21
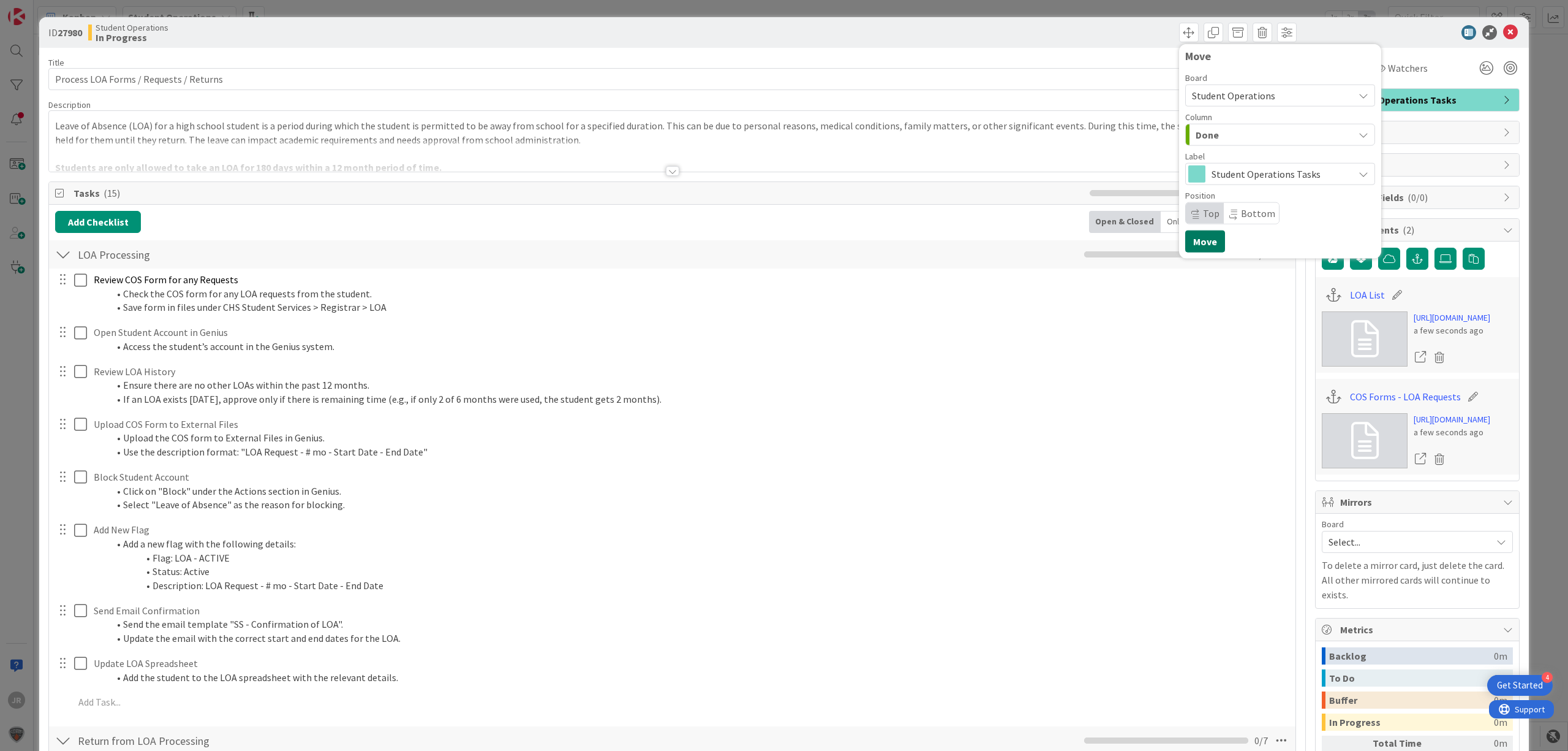
click at [1203, 244] on button "Move" at bounding box center [1205, 241] width 40 height 22
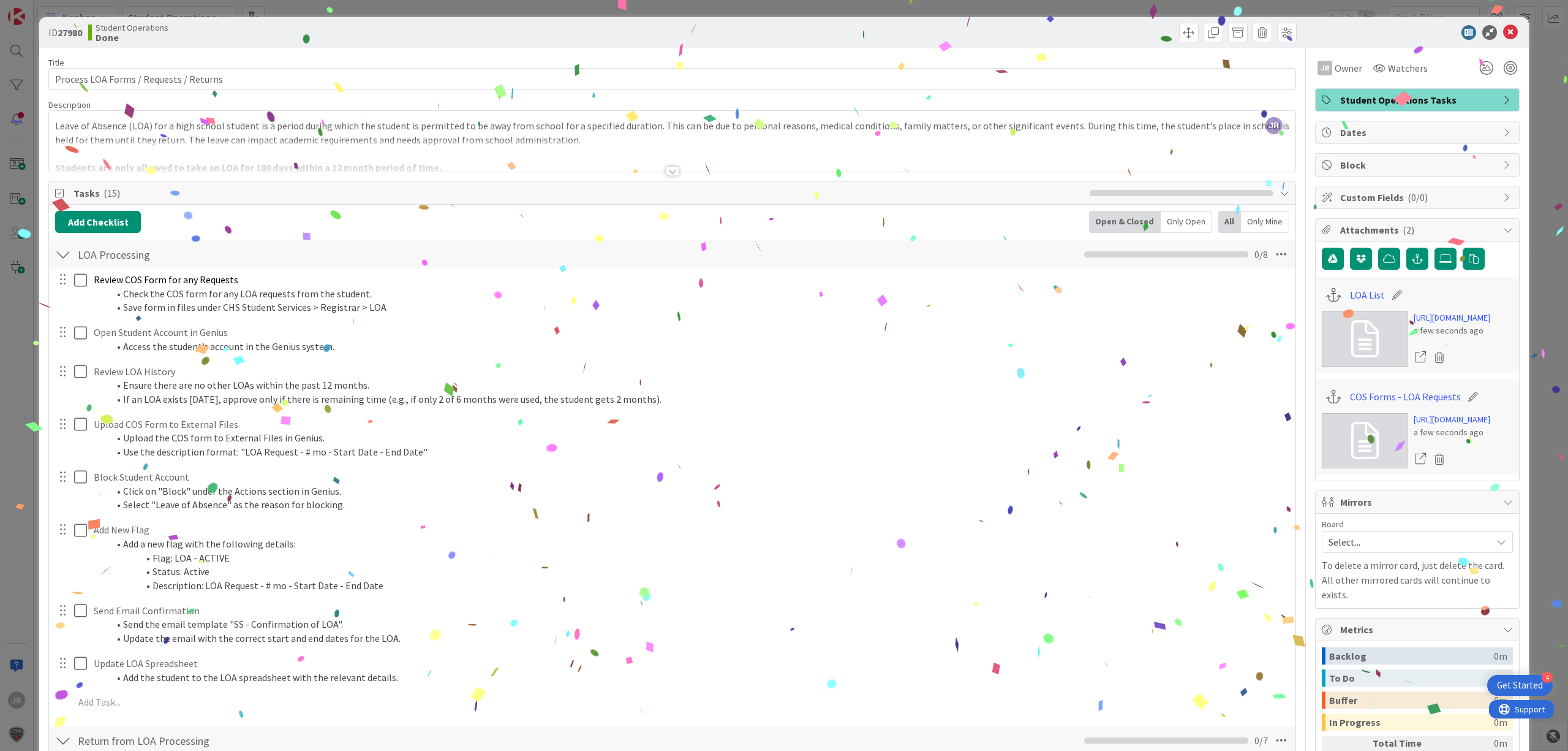
click at [645, 13] on div "ID 27980 Student Operations Done Move Move Title 38 / 128 Process LOA Forms / R…" at bounding box center [784, 376] width 1568 height 751
